Goal: Transaction & Acquisition: Purchase product/service

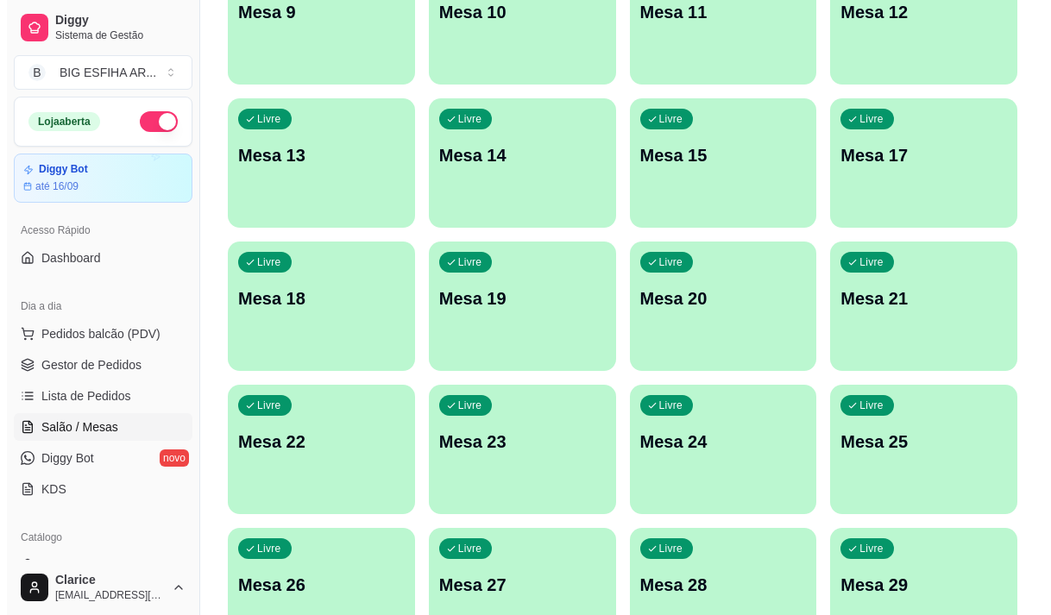
scroll to position [86, 0]
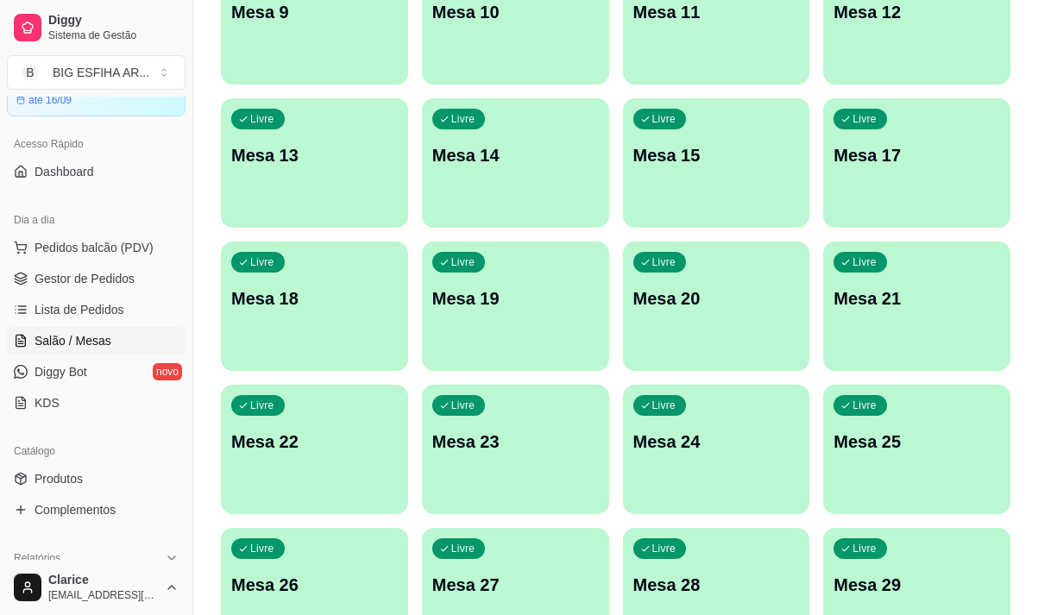
click at [766, 489] on div "Livre Mesa 24" at bounding box center [716, 439] width 187 height 109
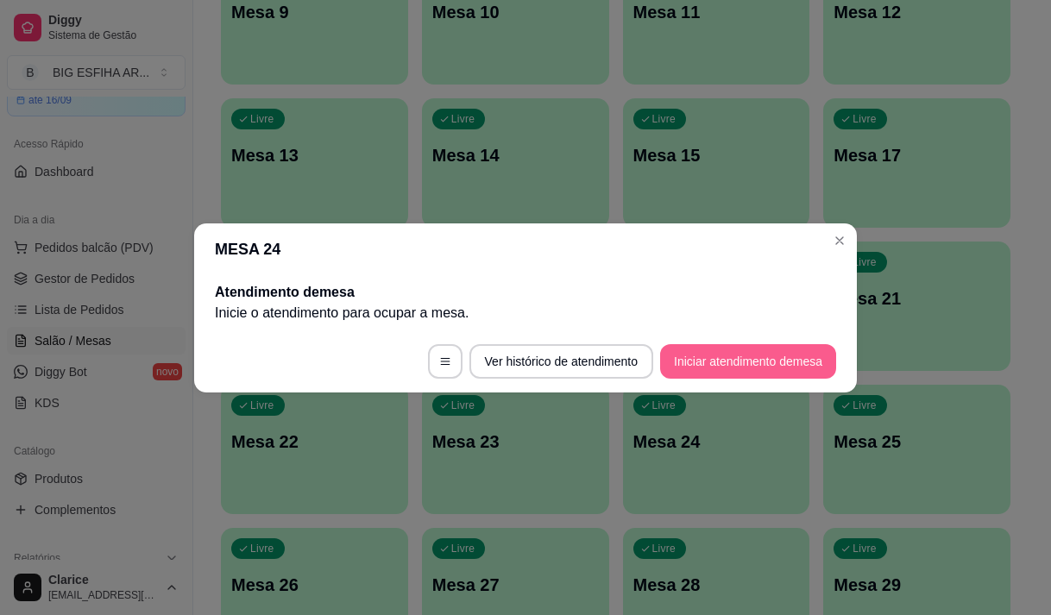
click at [744, 355] on button "Iniciar atendimento de mesa" at bounding box center [748, 361] width 176 height 35
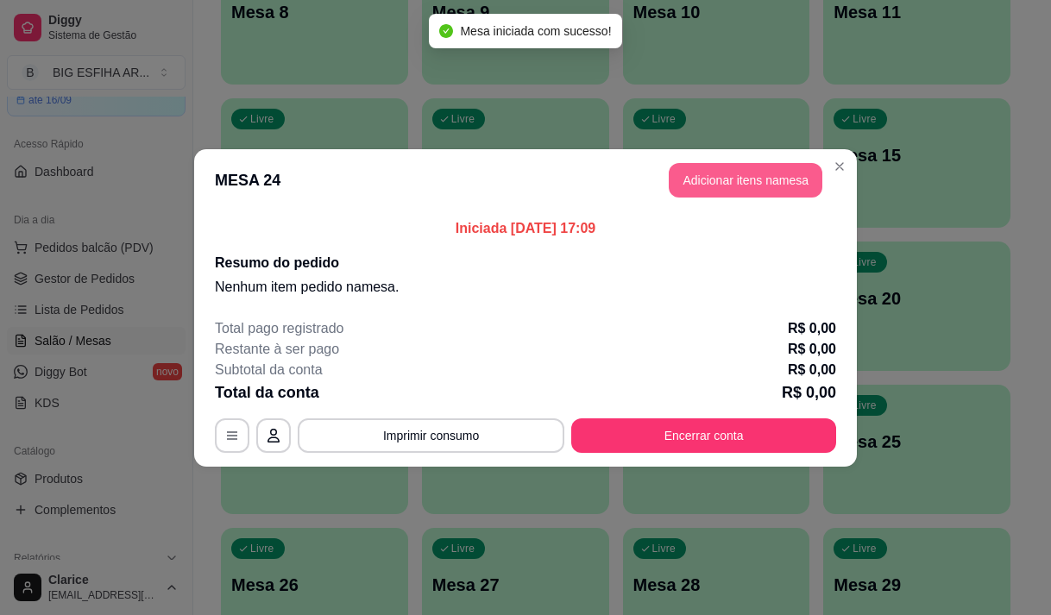
click at [746, 186] on button "Adicionar itens na mesa" at bounding box center [745, 180] width 154 height 35
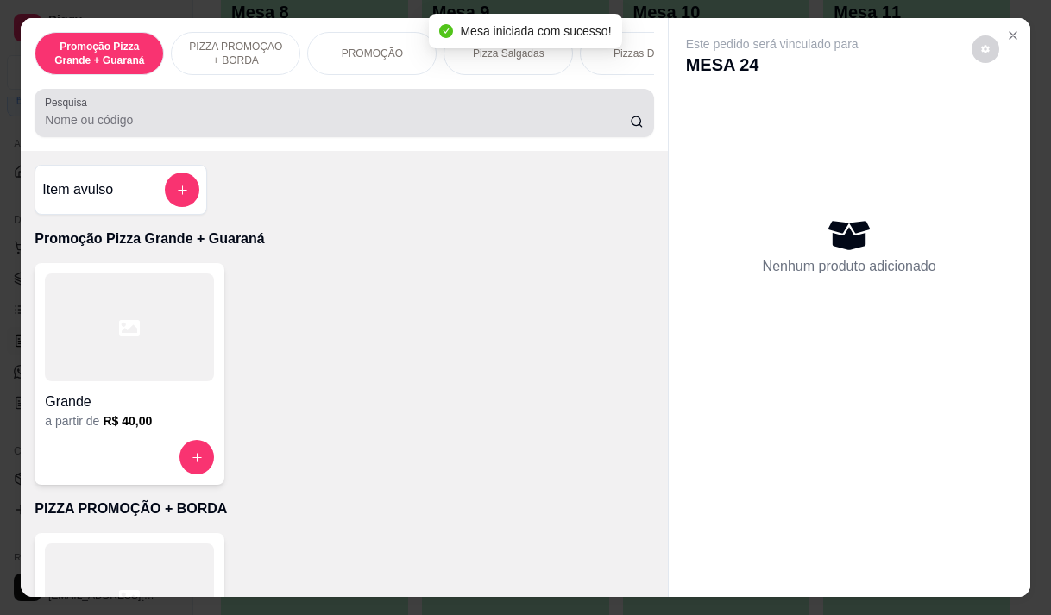
click at [155, 112] on div at bounding box center [344, 113] width 598 height 35
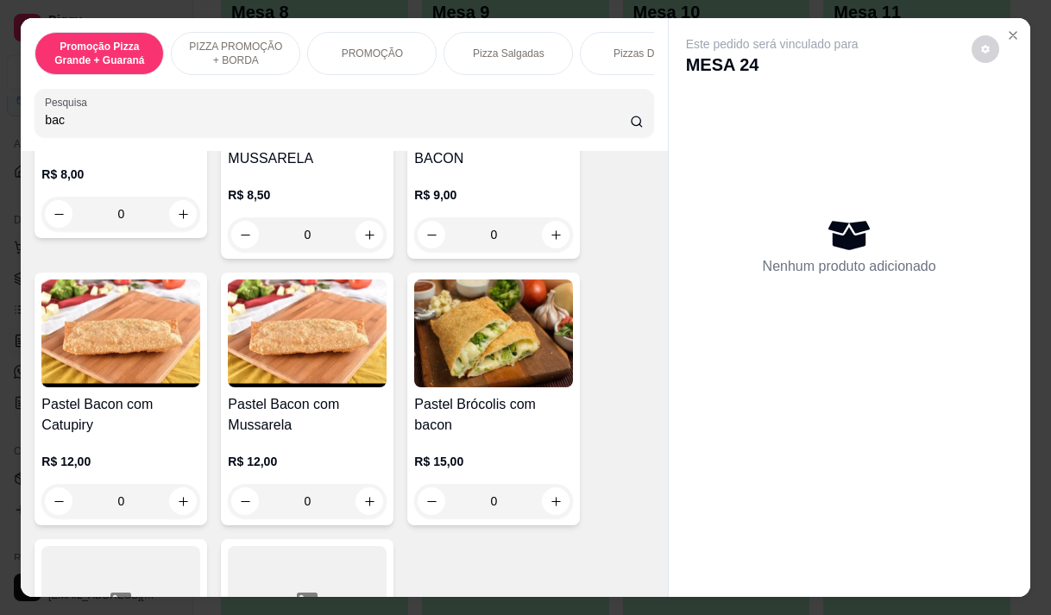
scroll to position [259, 0]
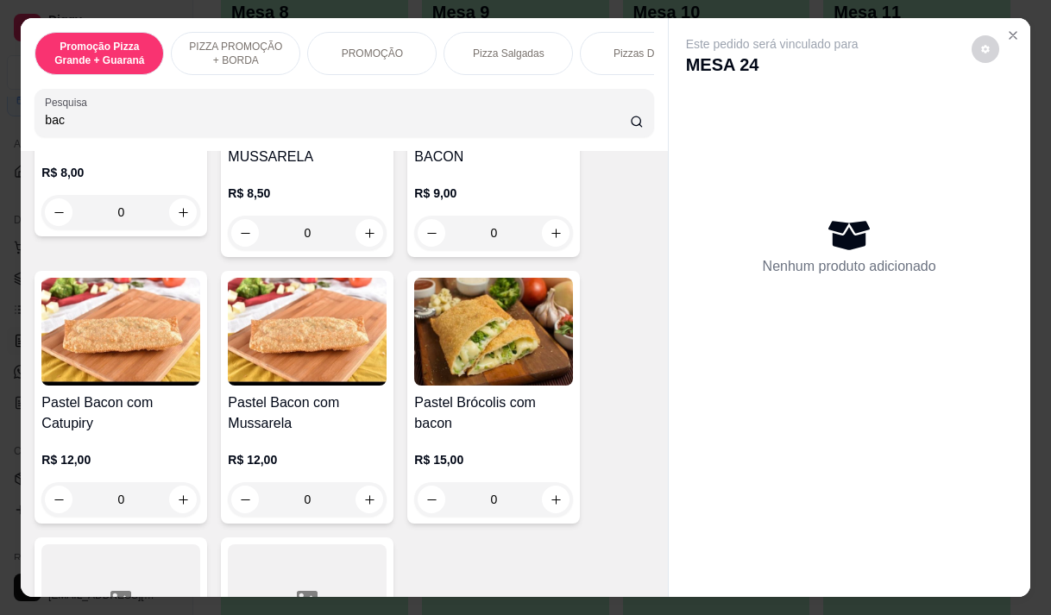
click at [317, 422] on h4 "Pastel Bacon com Mussarela" at bounding box center [307, 412] width 159 height 41
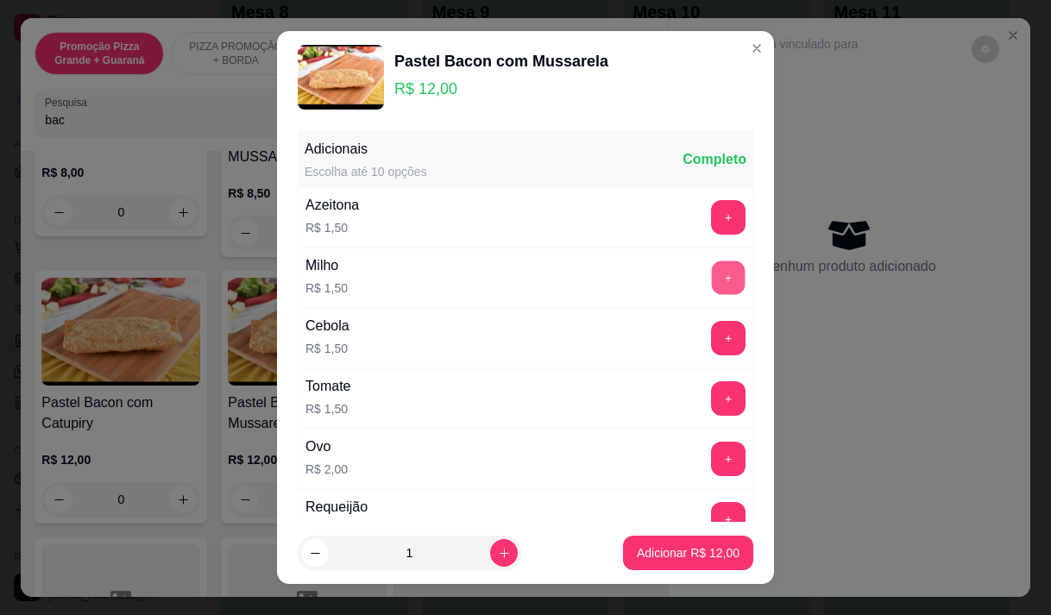
click at [712, 285] on button "+" at bounding box center [729, 277] width 34 height 34
click at [711, 397] on button "+" at bounding box center [728, 398] width 35 height 35
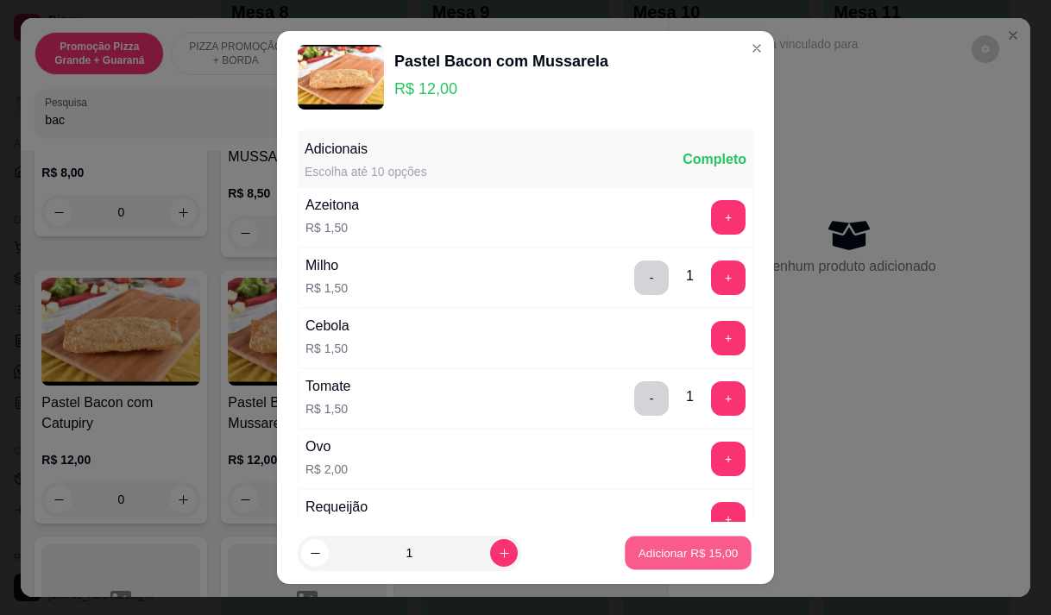
click at [659, 554] on p "Adicionar R$ 15,00" at bounding box center [688, 553] width 100 height 16
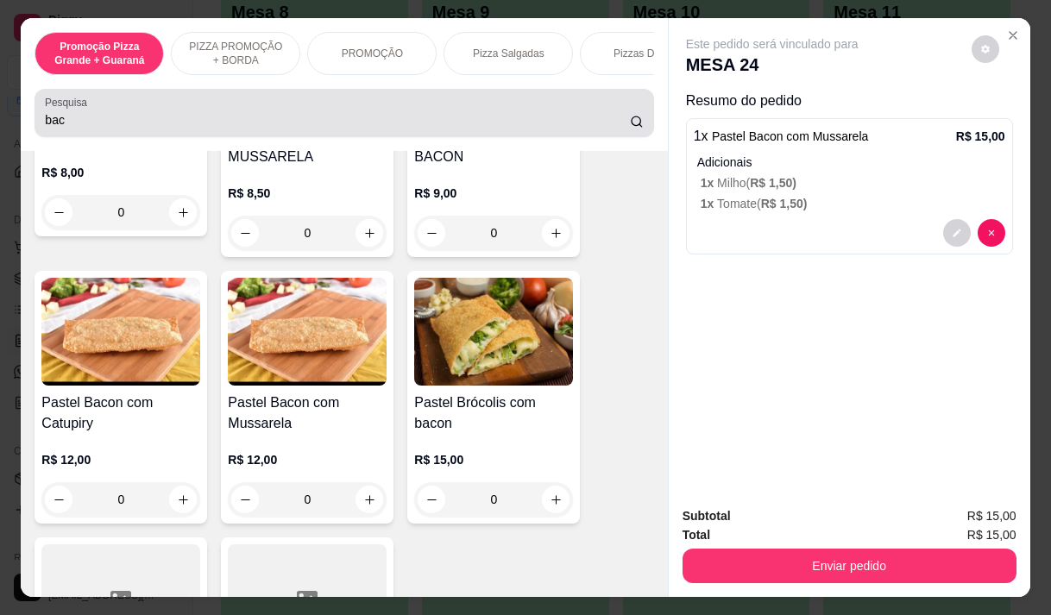
click at [70, 129] on input "bac" at bounding box center [337, 119] width 585 height 17
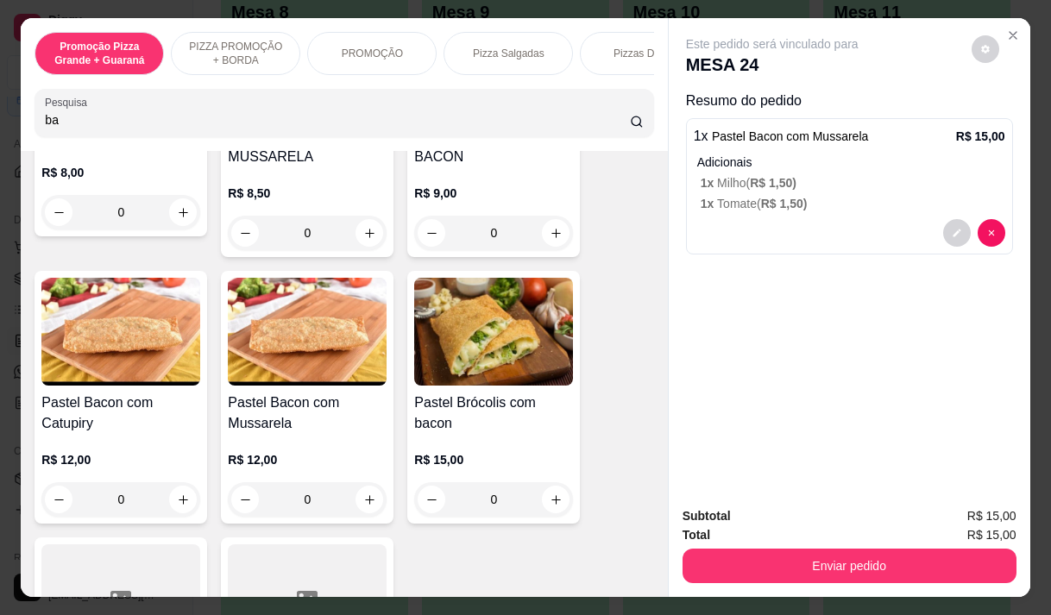
type input "b"
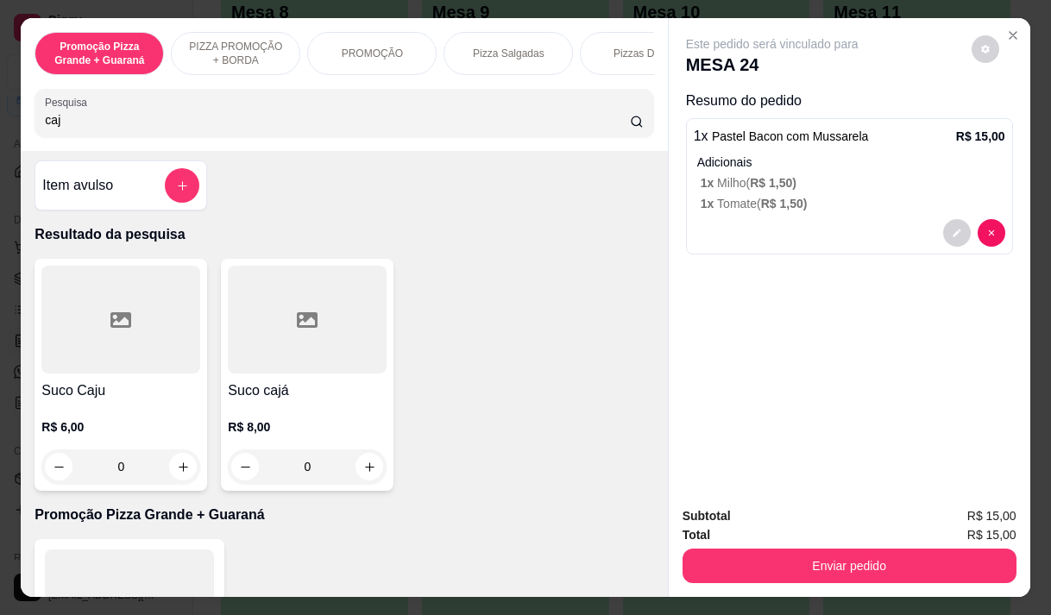
scroll to position [0, 0]
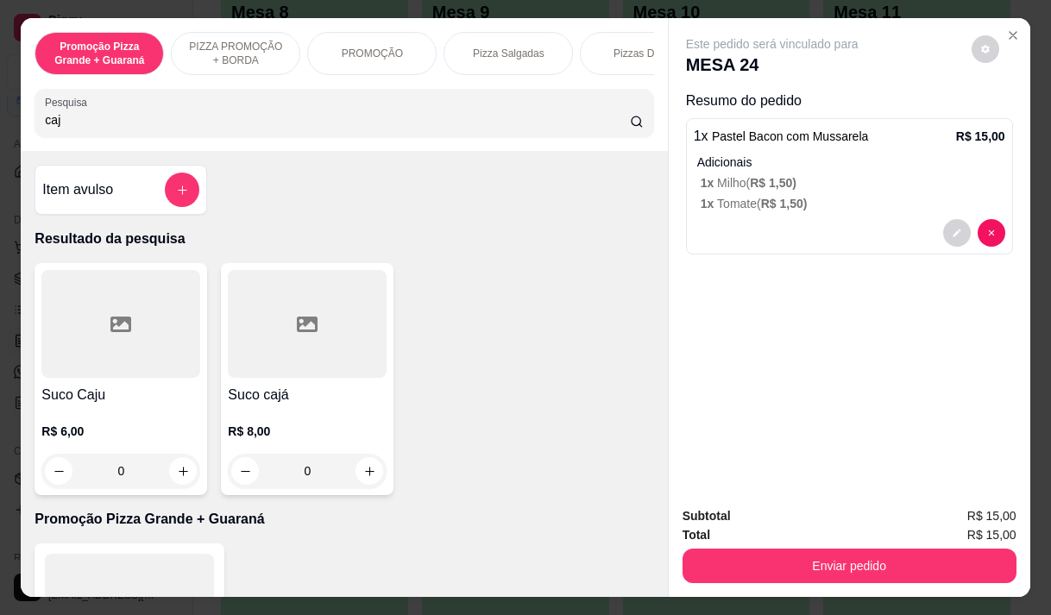
type input "caj"
click at [249, 361] on div at bounding box center [307, 324] width 159 height 108
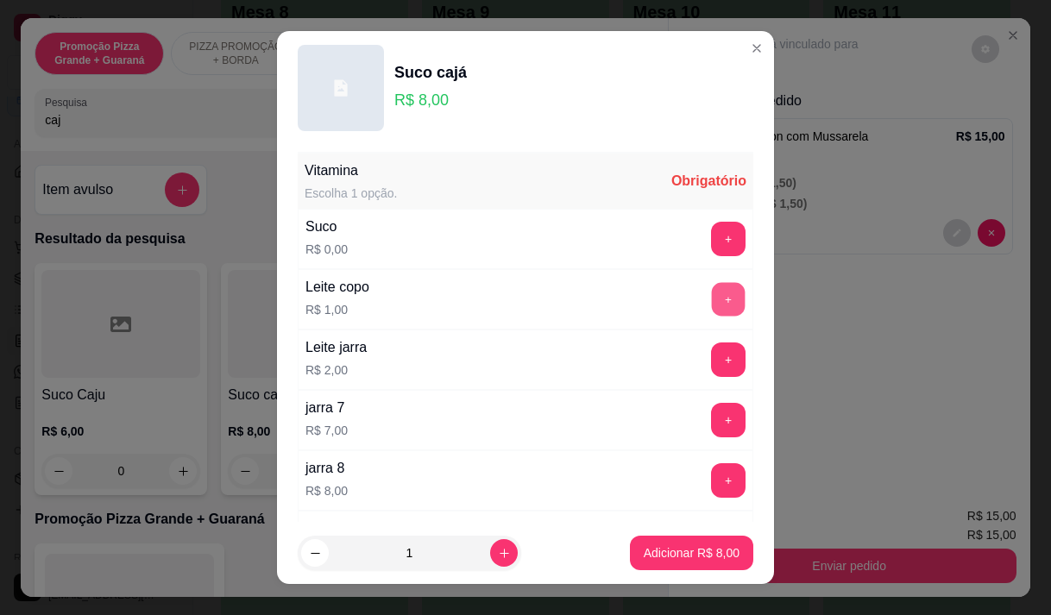
click at [712, 291] on button "+" at bounding box center [729, 299] width 34 height 34
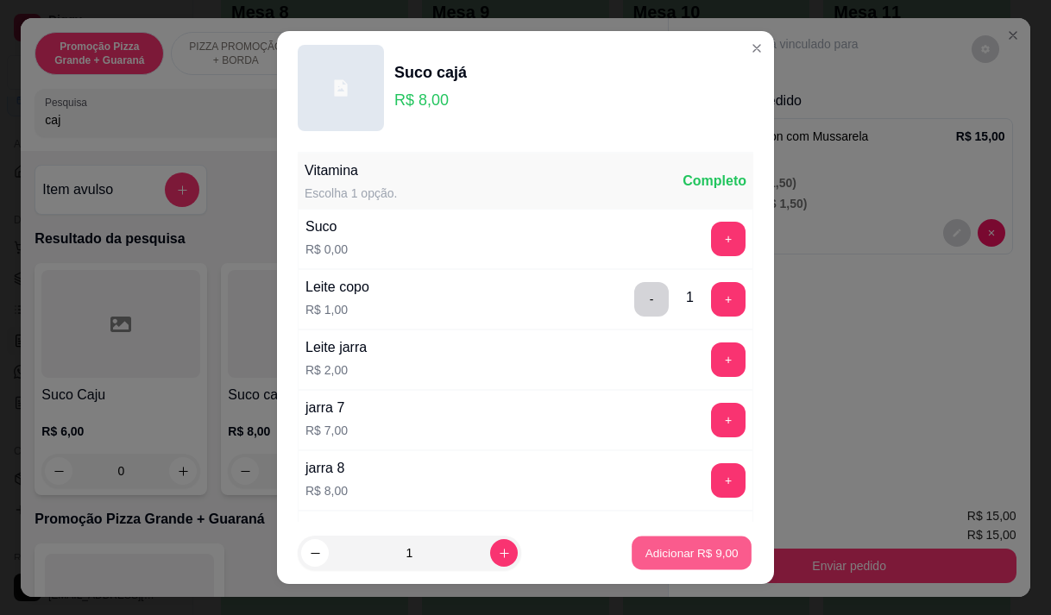
click at [678, 554] on p "Adicionar R$ 9,00" at bounding box center [690, 553] width 93 height 16
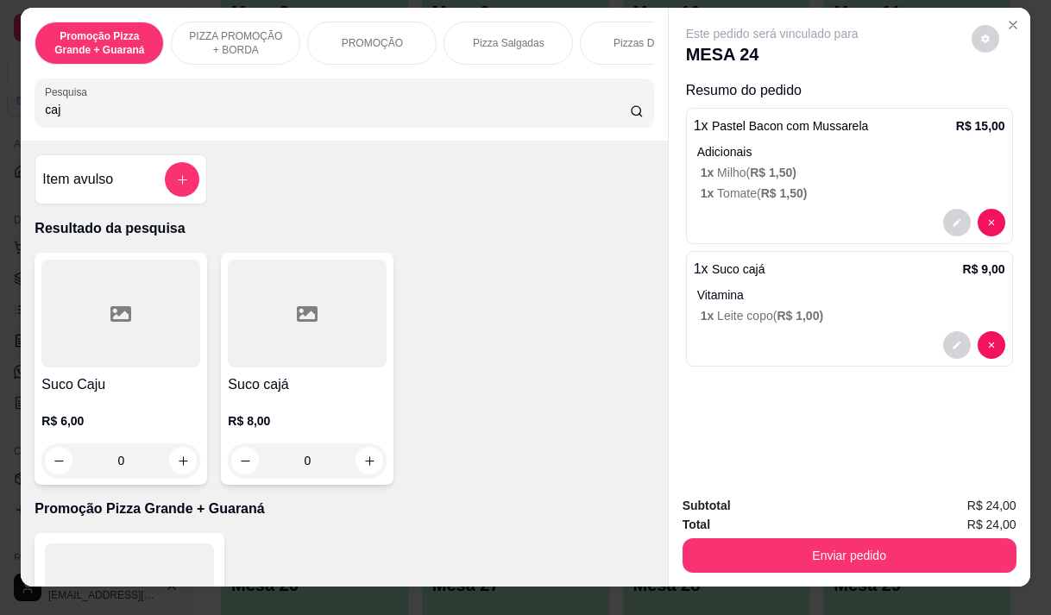
scroll to position [43, 0]
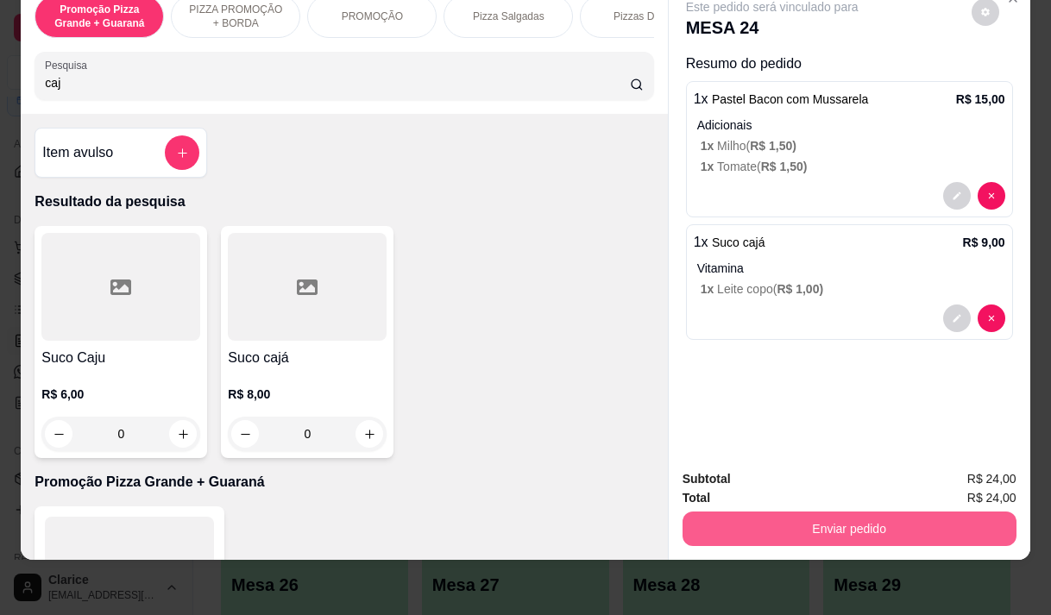
click at [845, 516] on button "Enviar pedido" at bounding box center [849, 528] width 334 height 35
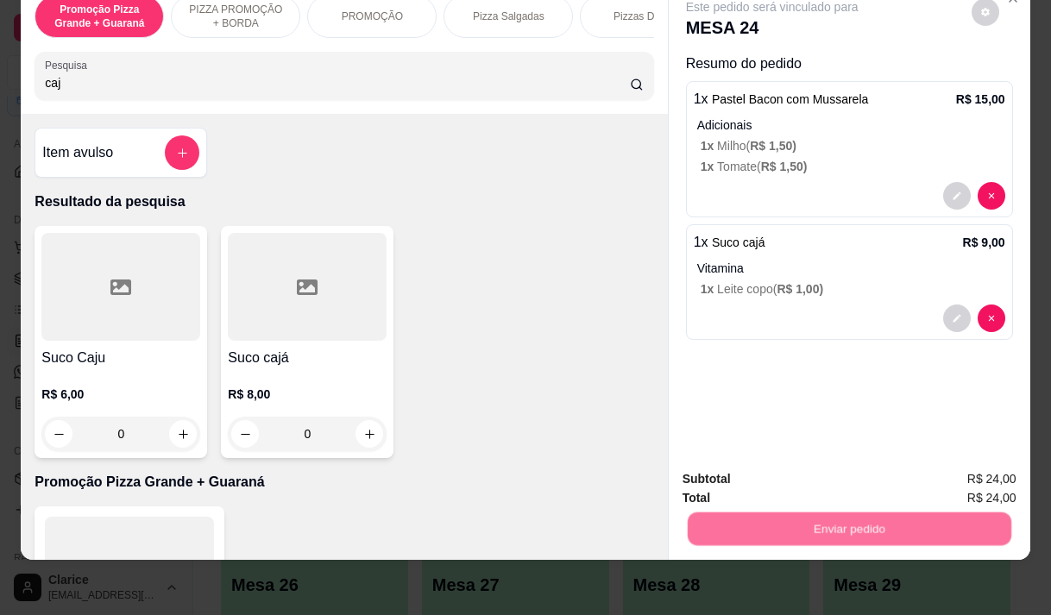
click at [797, 476] on button "Não registrar e enviar pedido" at bounding box center [791, 473] width 179 height 33
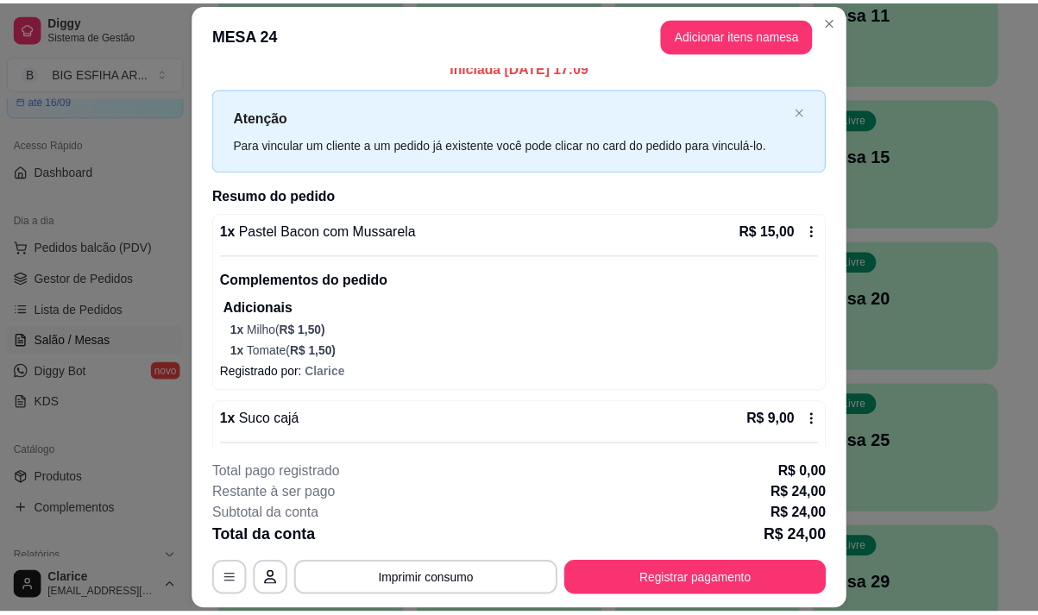
scroll to position [0, 0]
